Goal: Information Seeking & Learning: Learn about a topic

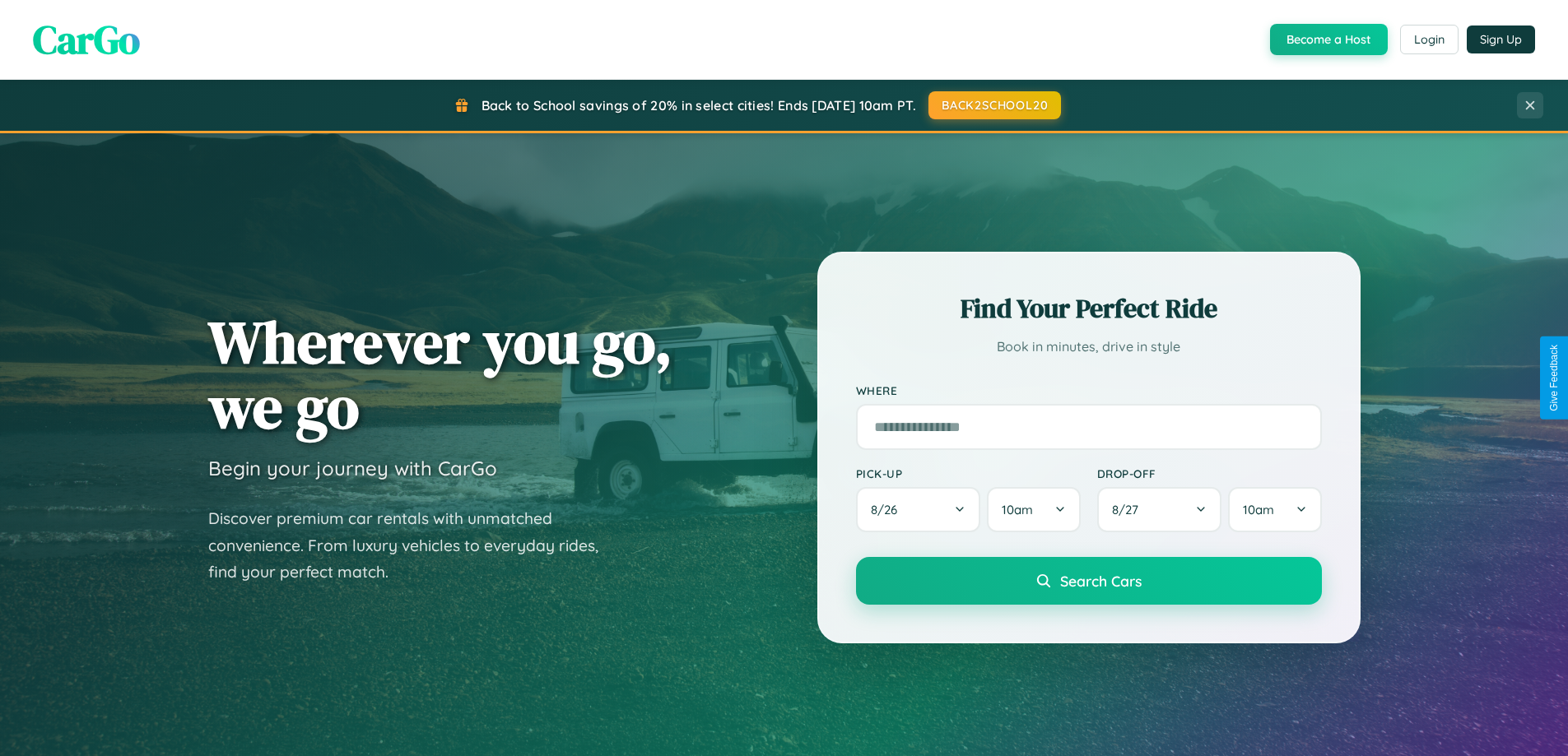
scroll to position [709, 0]
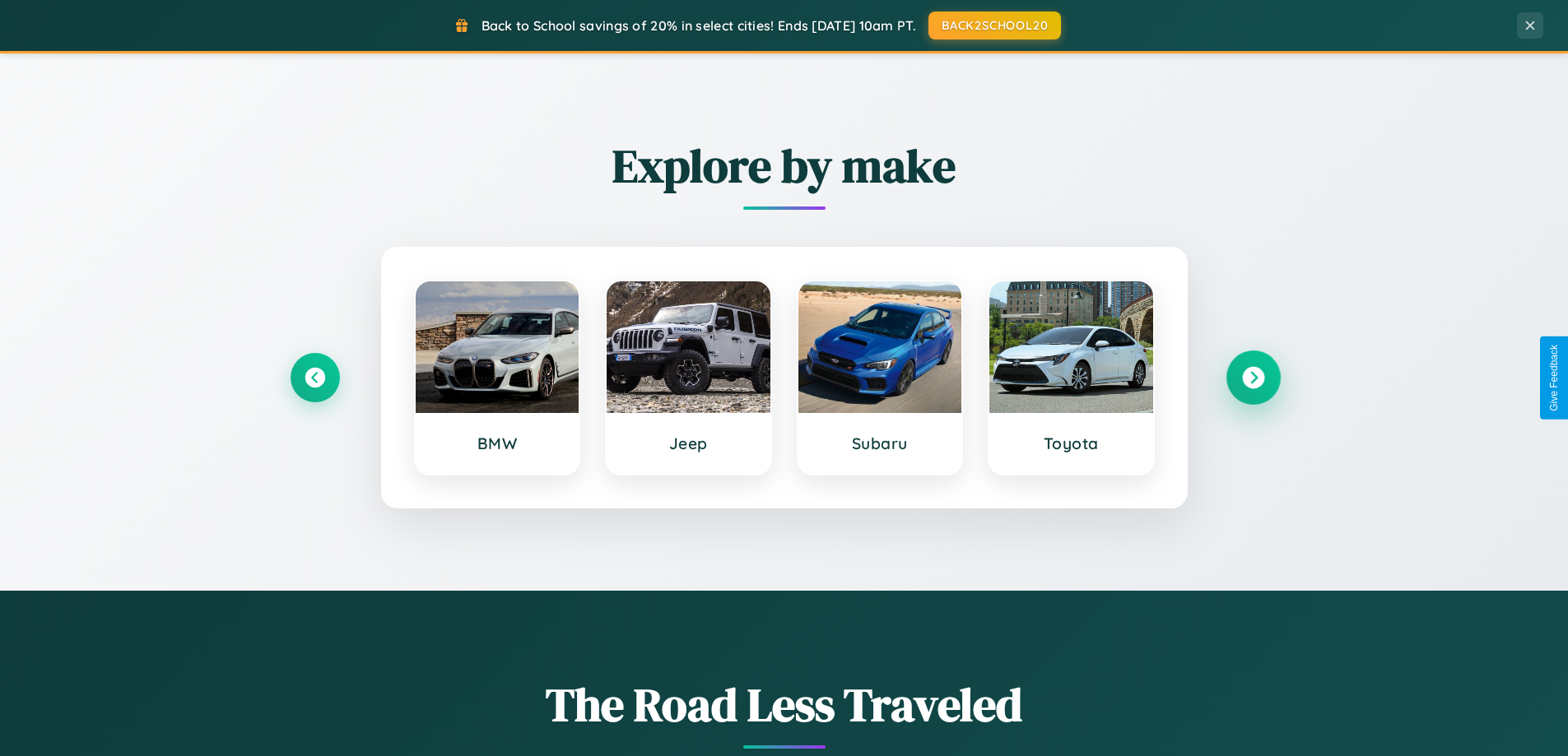
click at [1253, 378] on icon at bounding box center [1253, 378] width 22 height 22
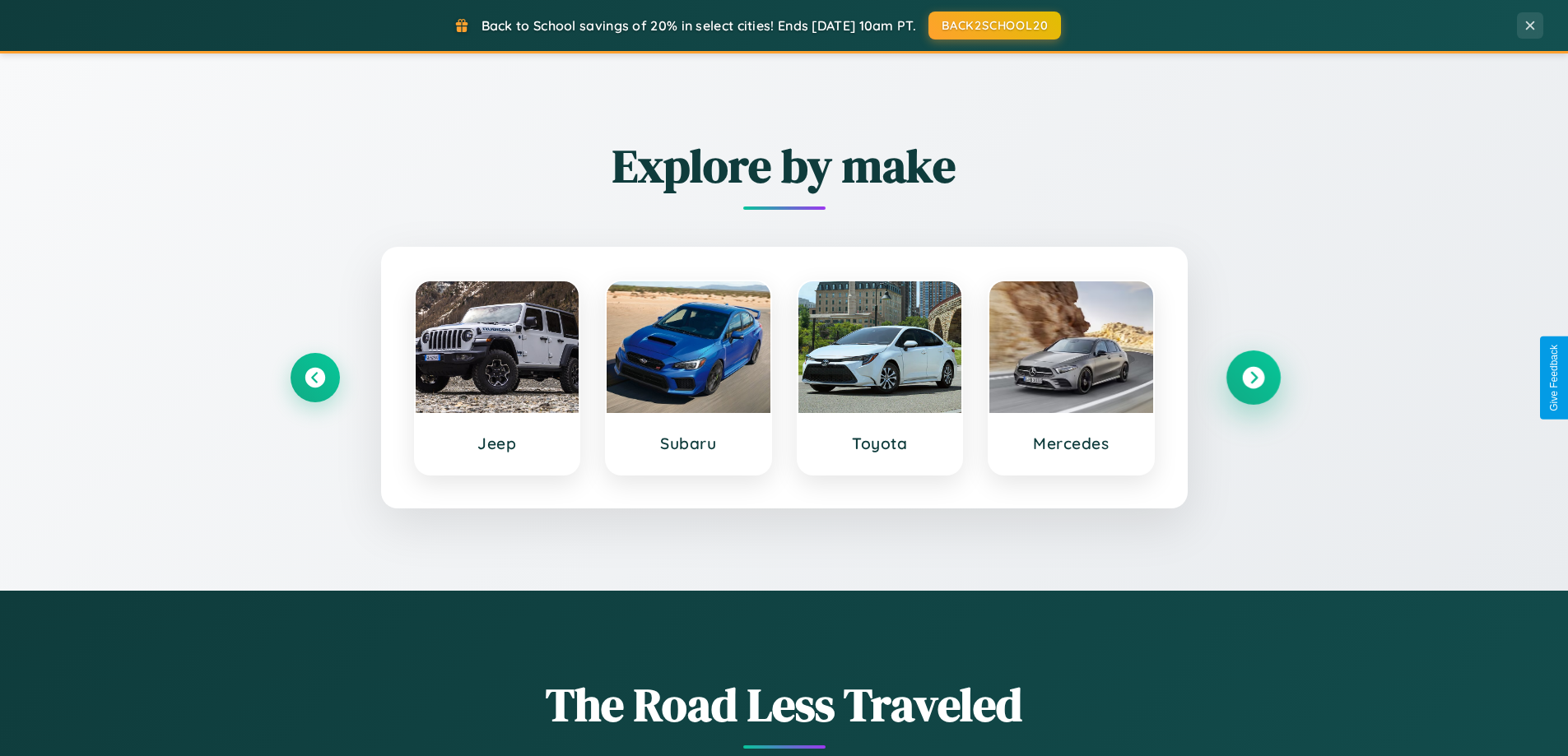
click at [1253, 378] on icon at bounding box center [1253, 378] width 22 height 22
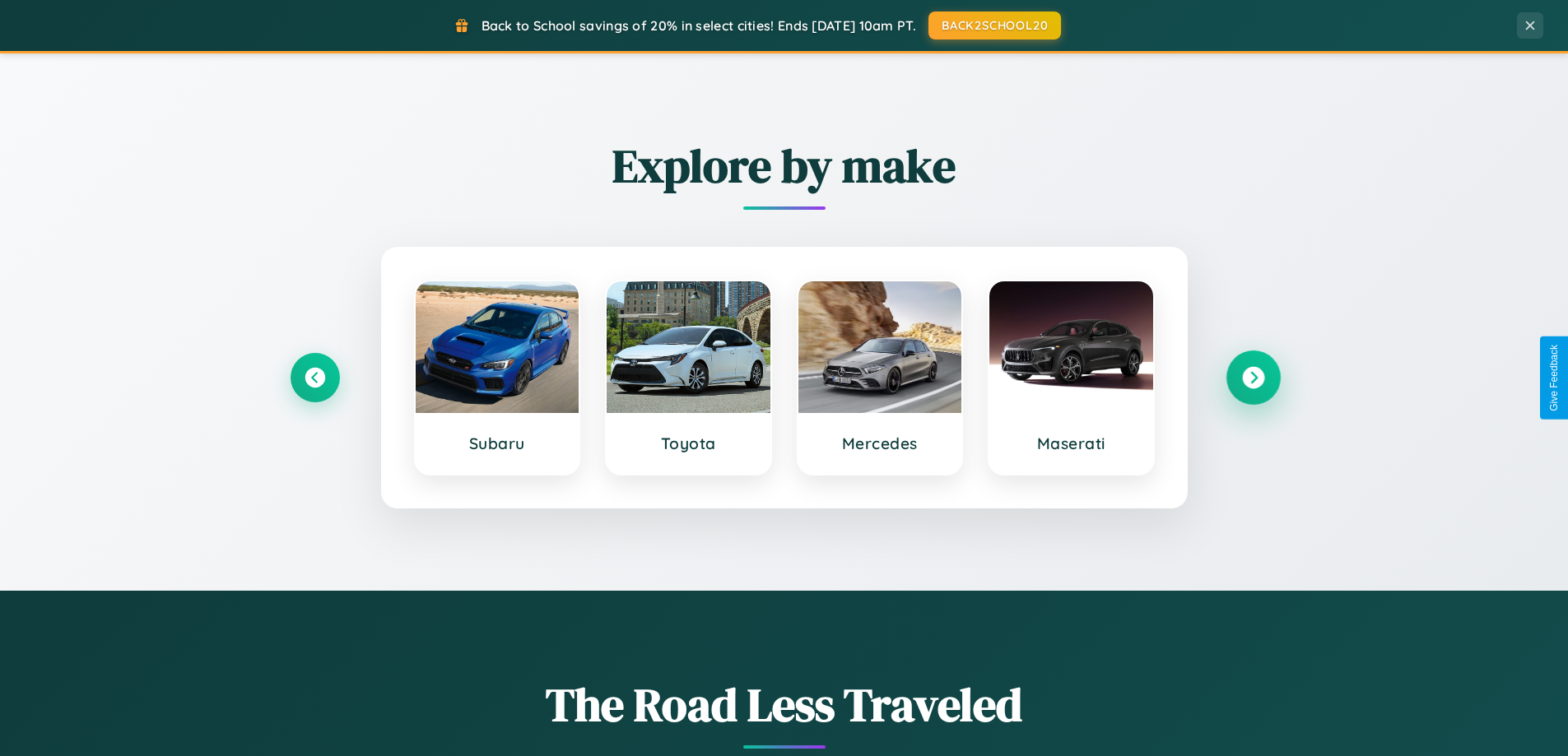
click at [1253, 378] on icon at bounding box center [1253, 378] width 22 height 22
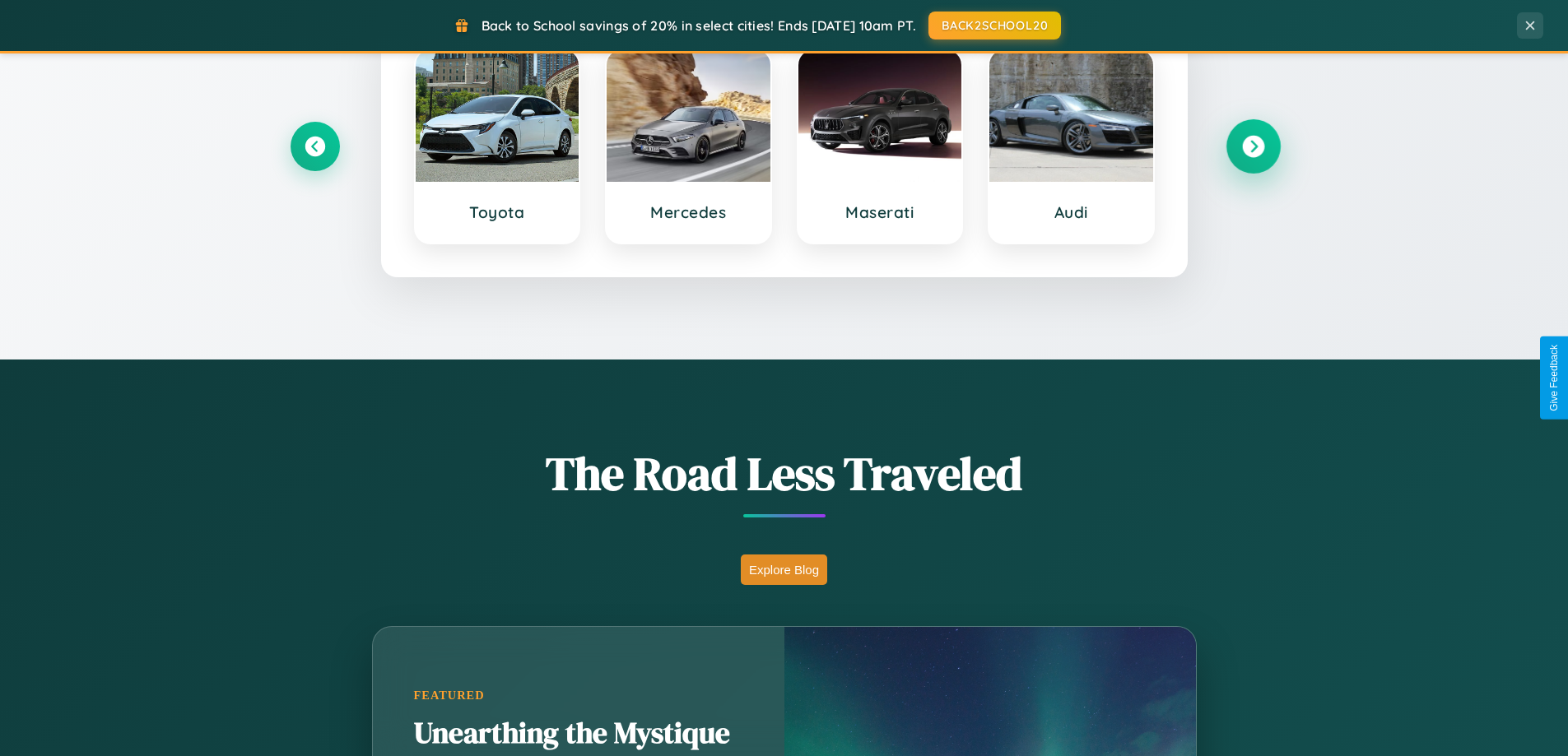
scroll to position [3167, 0]
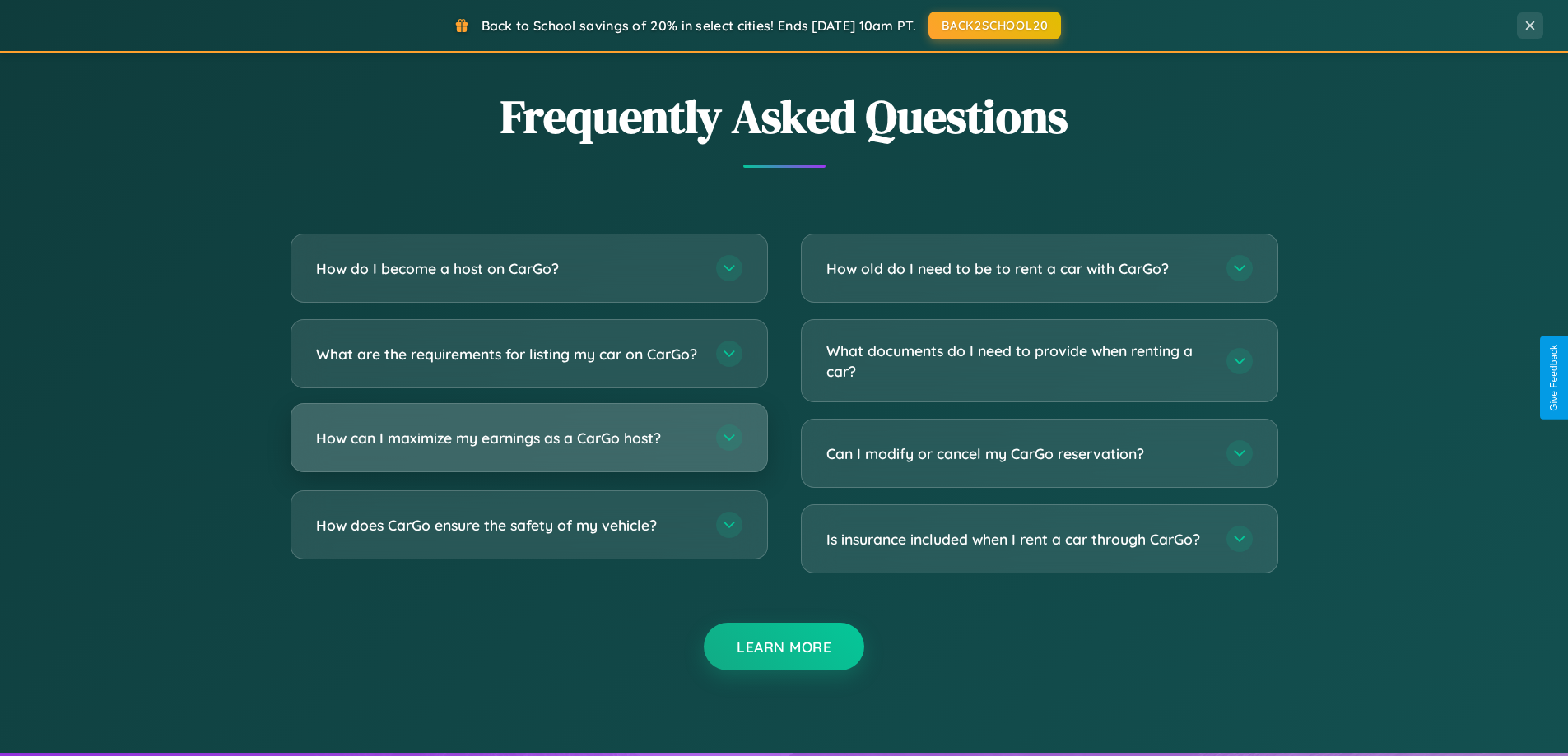
click at [529, 449] on h3 "How can I maximize my earnings as a CarGo host?" at bounding box center [508, 437] width 384 height 20
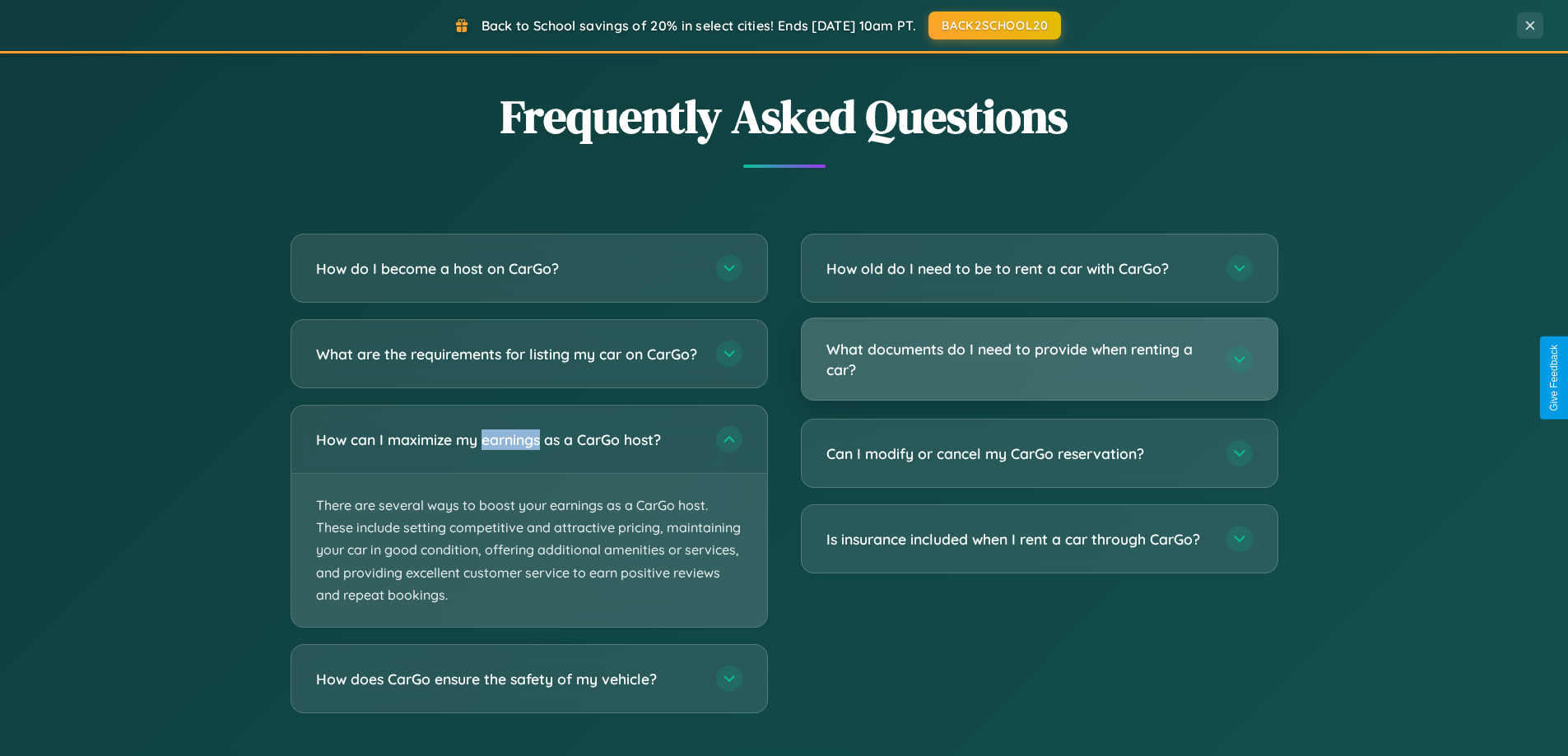
click at [1039, 361] on h3 "What documents do I need to provide when renting a car?" at bounding box center [1018, 359] width 384 height 40
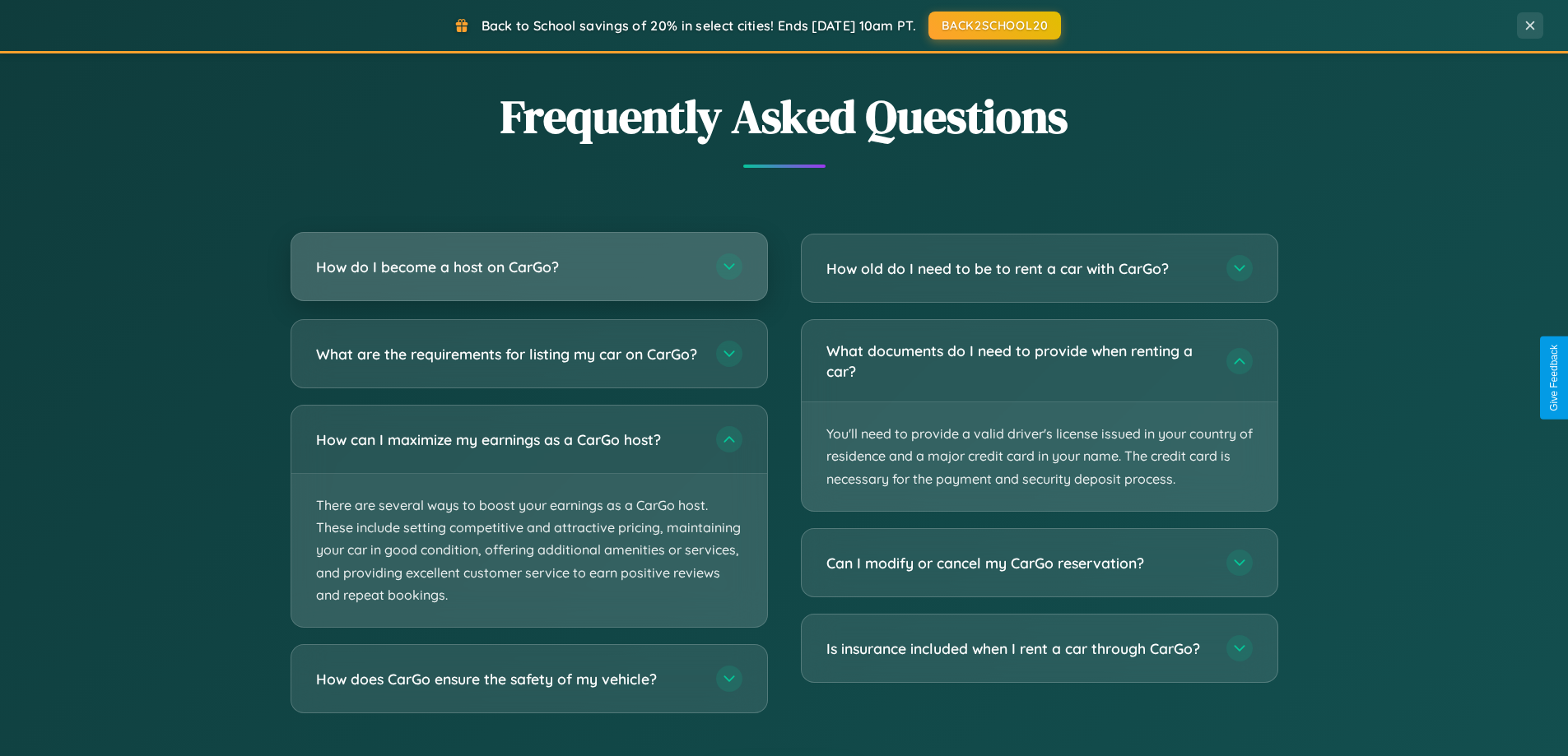
click at [529, 269] on h3 "How do I become a host on CarGo?" at bounding box center [508, 266] width 384 height 20
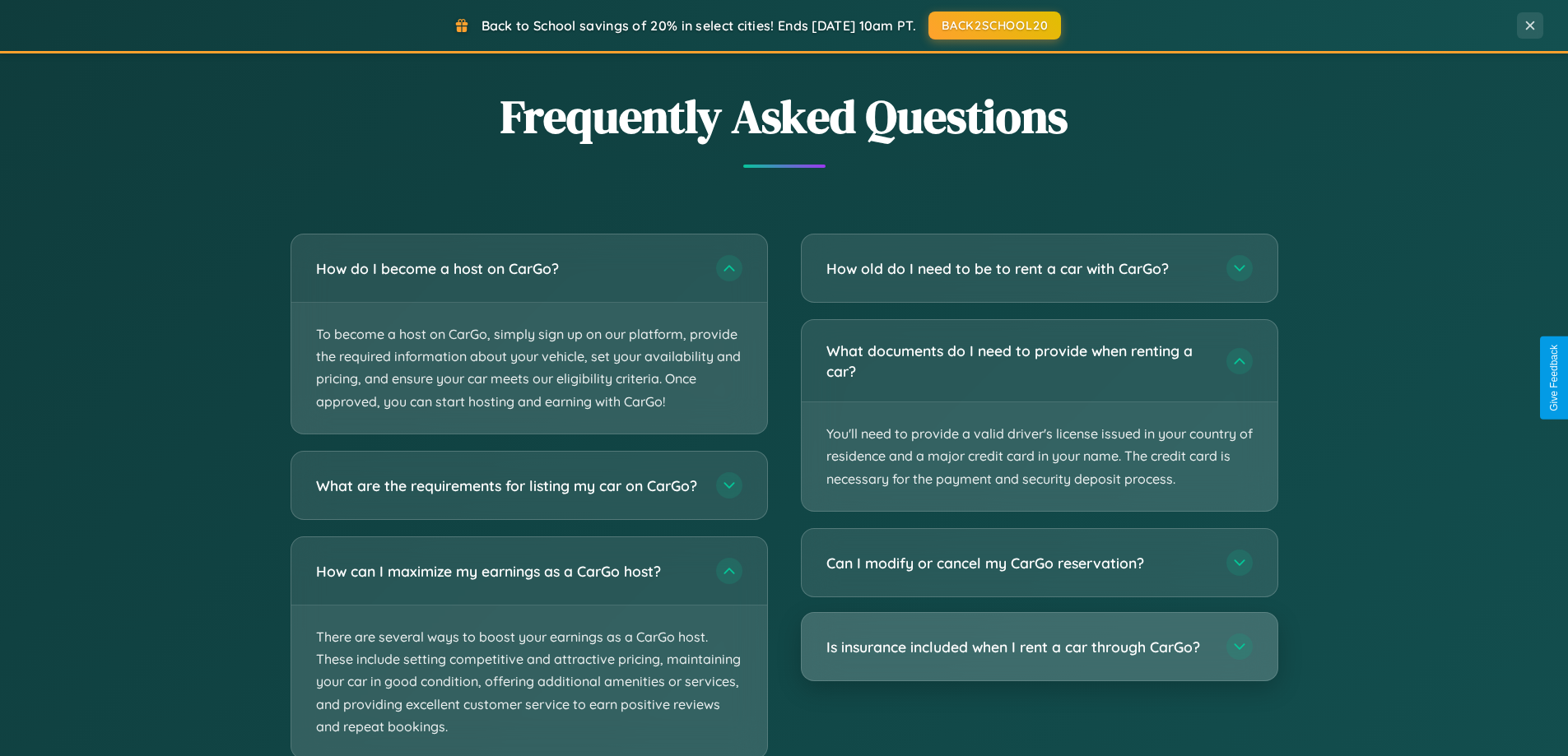
click at [1039, 648] on h3 "Is insurance included when I rent a car through CarGo?" at bounding box center [1018, 646] width 384 height 20
